Goal: Navigation & Orientation: Find specific page/section

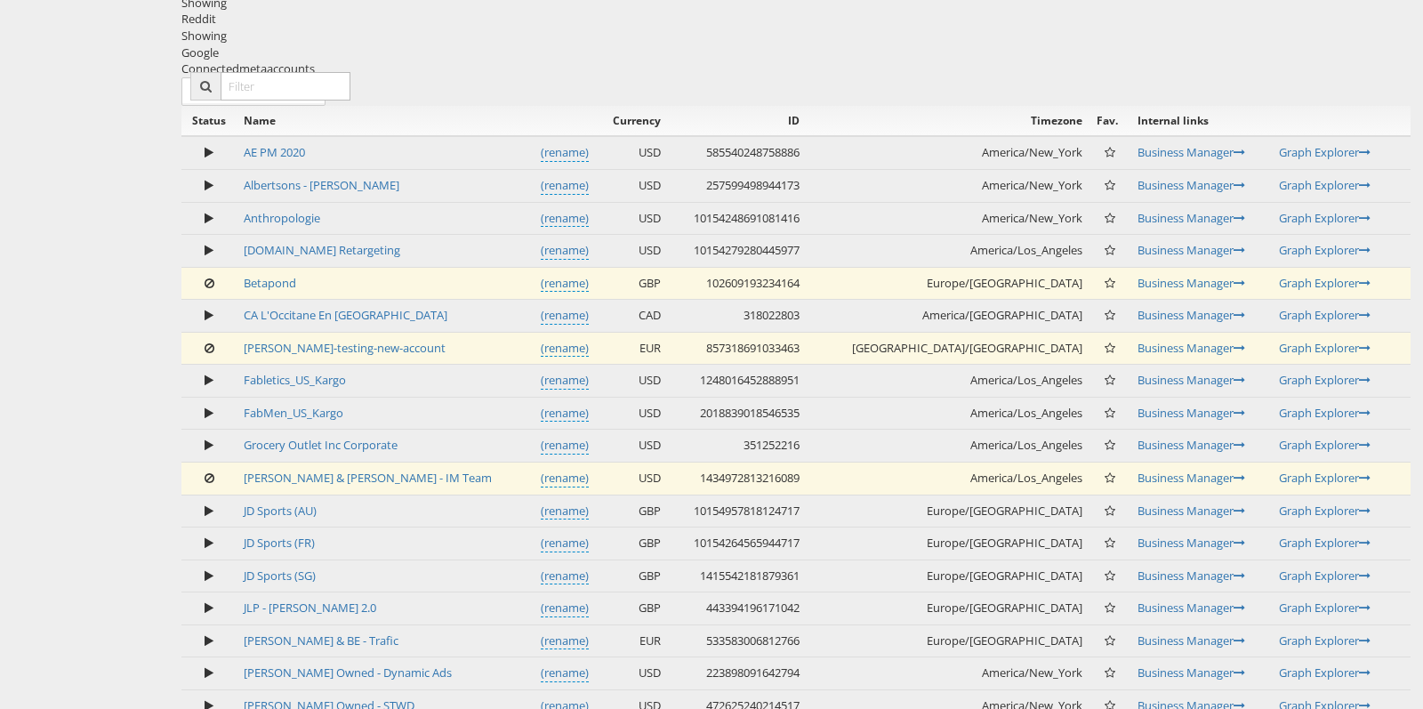
scroll to position [858, 0]
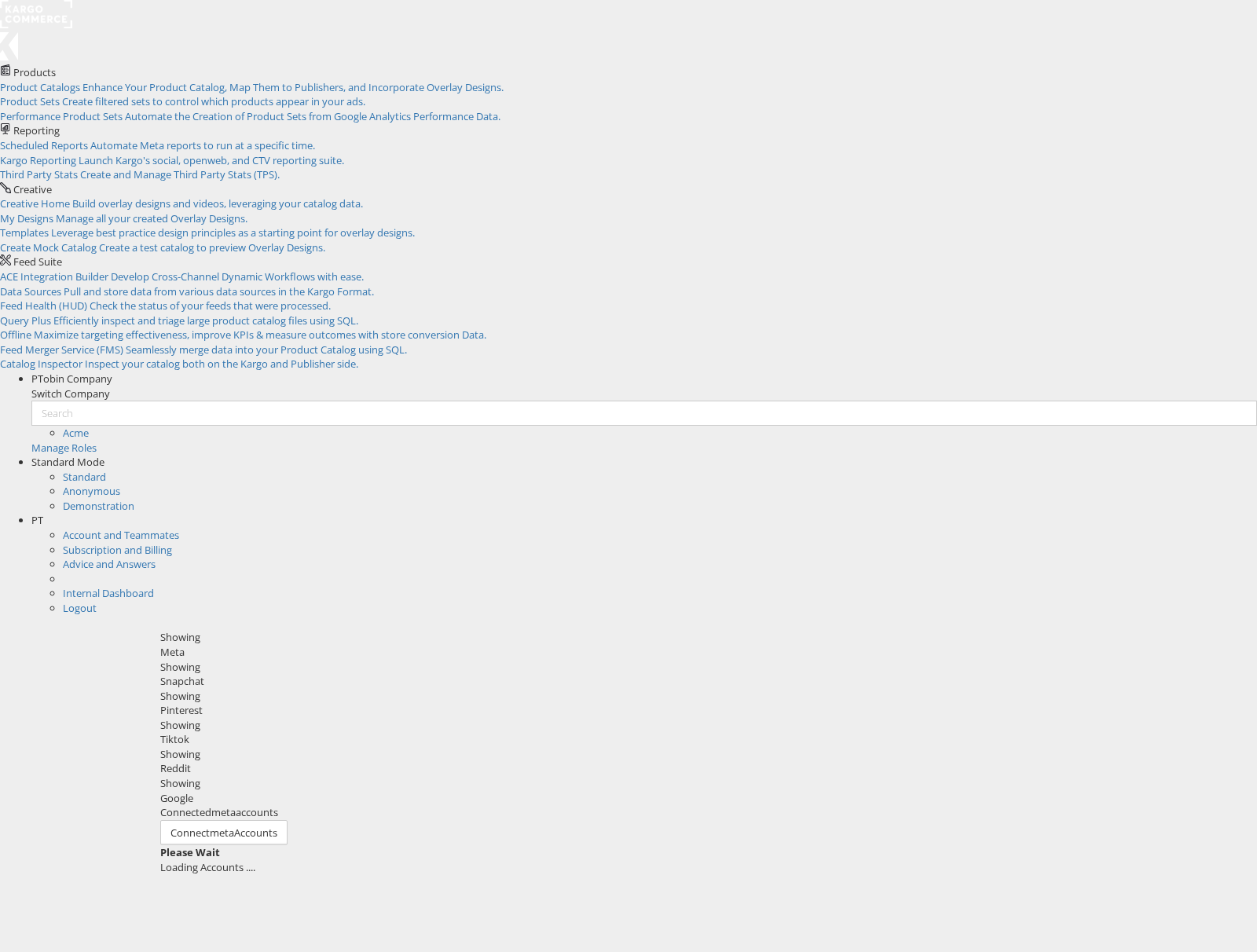
click at [43, 513] on span "PT" at bounding box center [37, 520] width 11 height 14
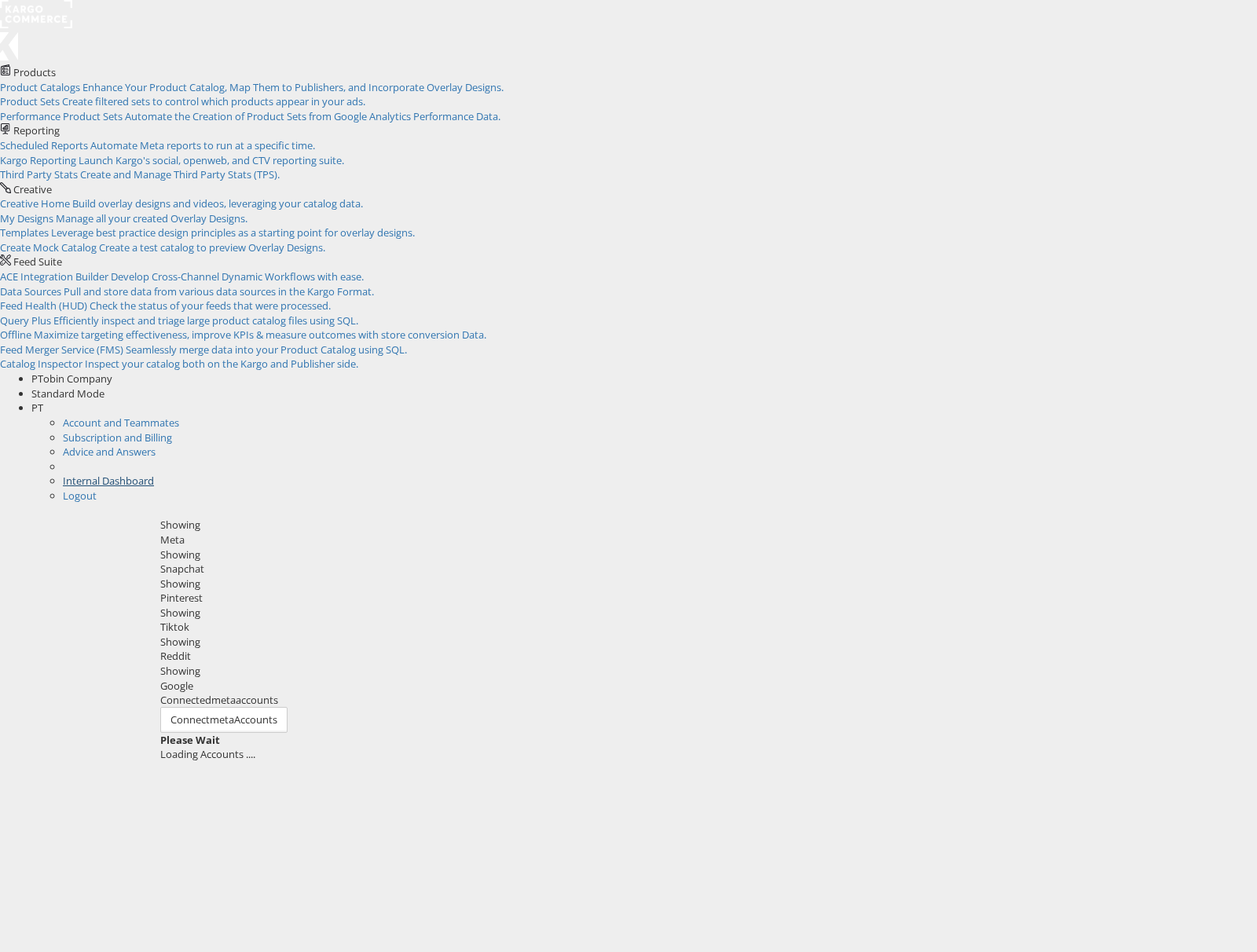
click at [154, 473] on link "Internal Dashboard" at bounding box center [108, 480] width 91 height 14
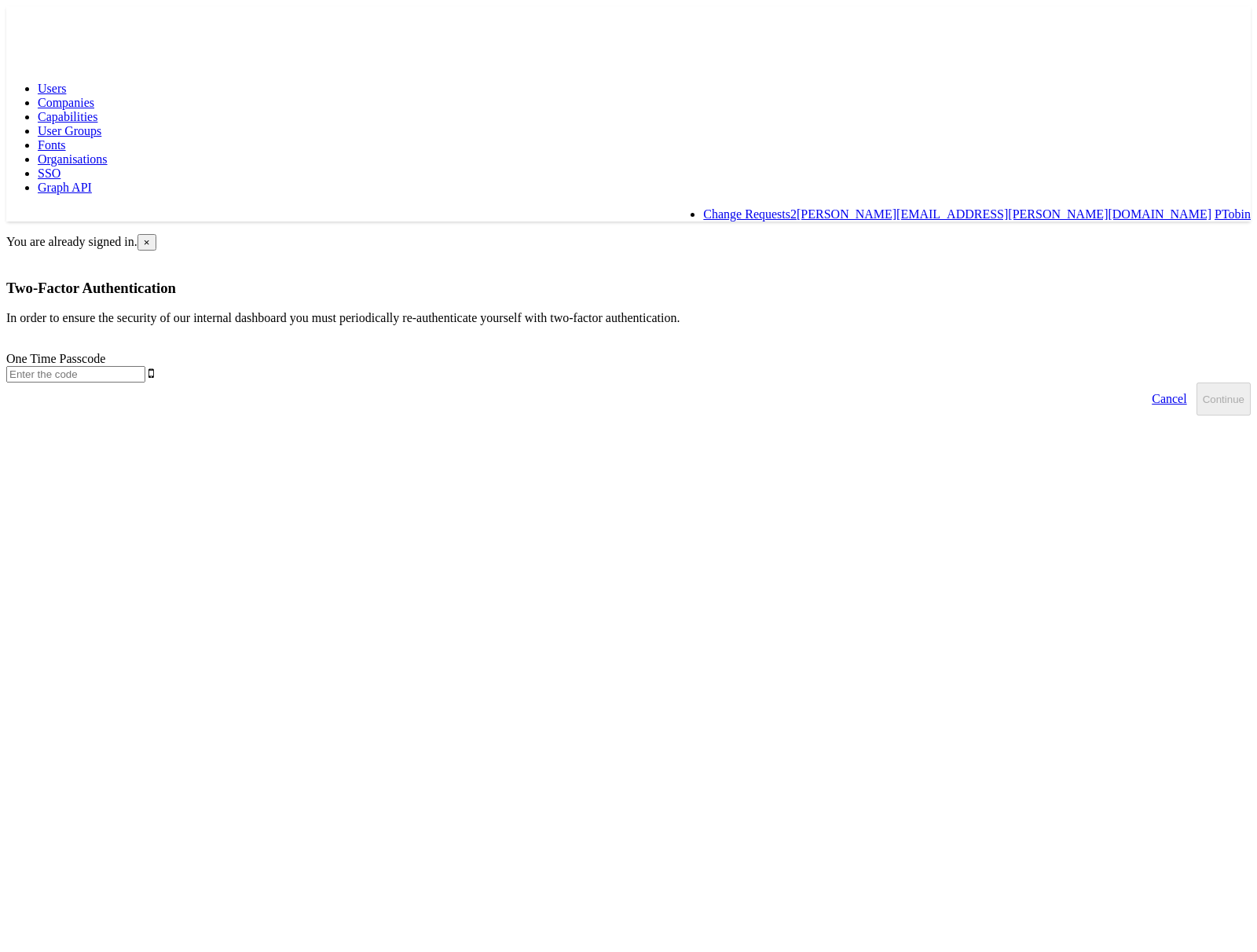
click at [146, 366] on input "text" at bounding box center [75, 374] width 139 height 17
click at [150, 237] on span "×" at bounding box center [147, 242] width 6 height 11
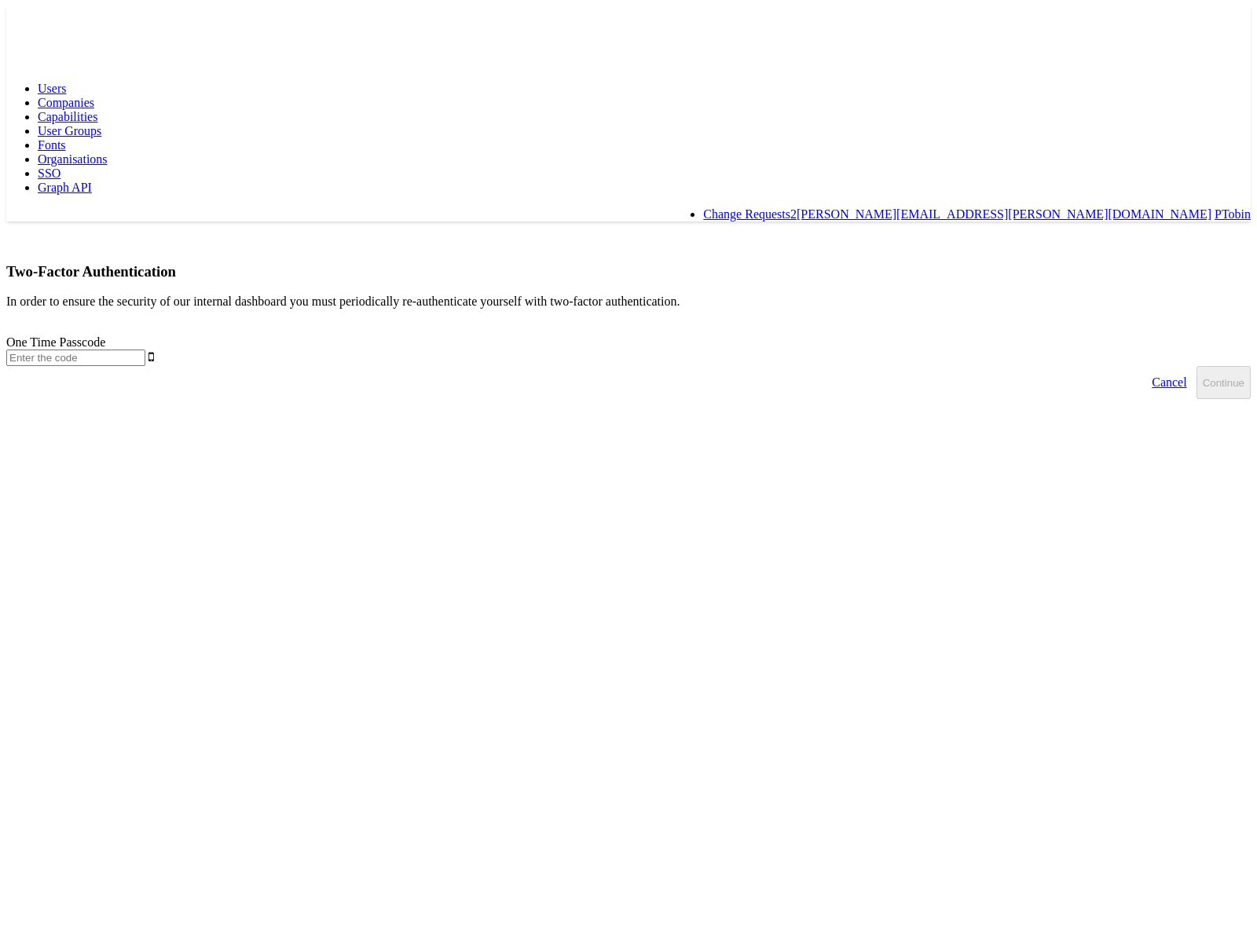
click at [146, 350] on input "text" at bounding box center [75, 358] width 139 height 17
